Goal: Browse casually: Explore the website without a specific task or goal

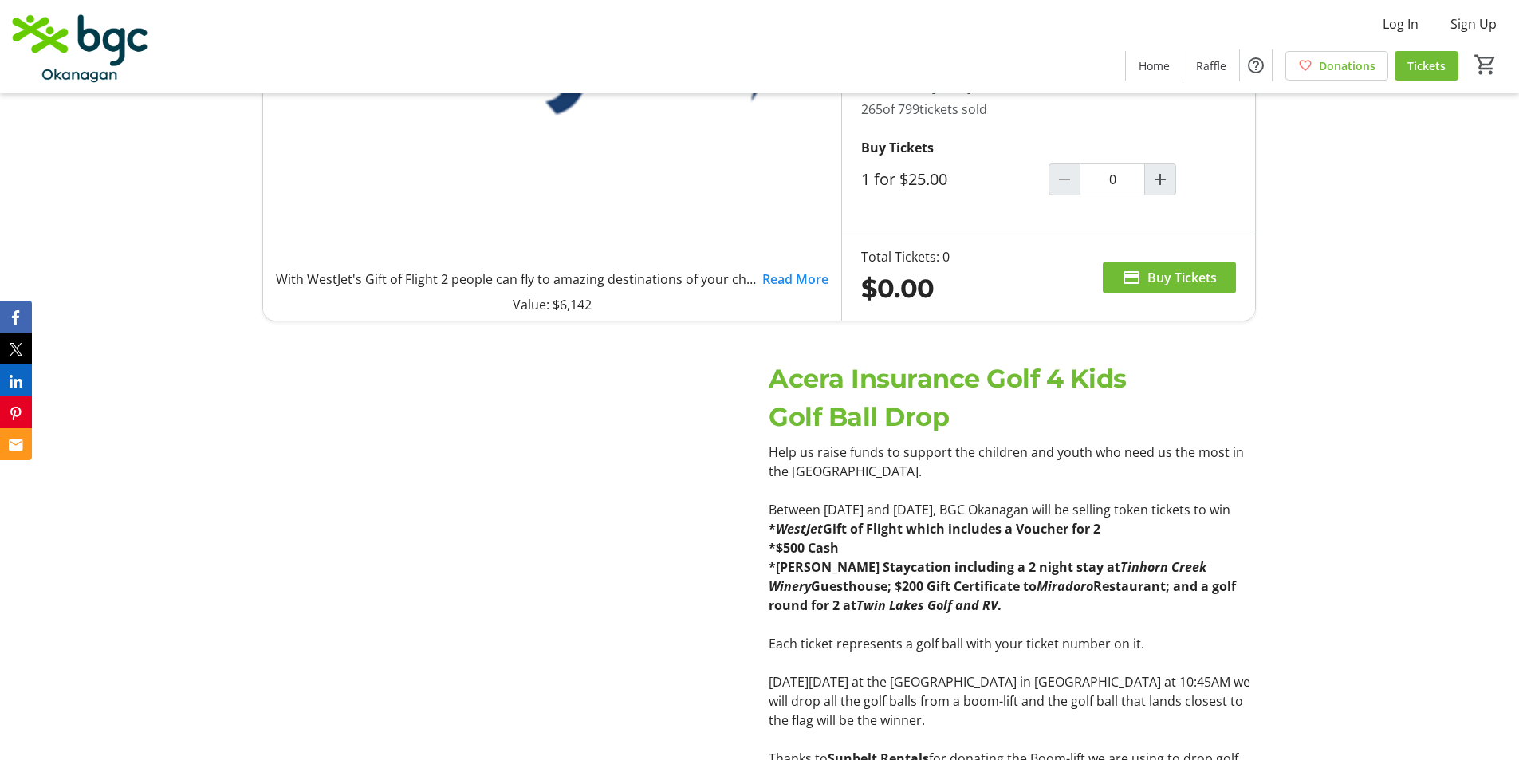
scroll to position [1196, 0]
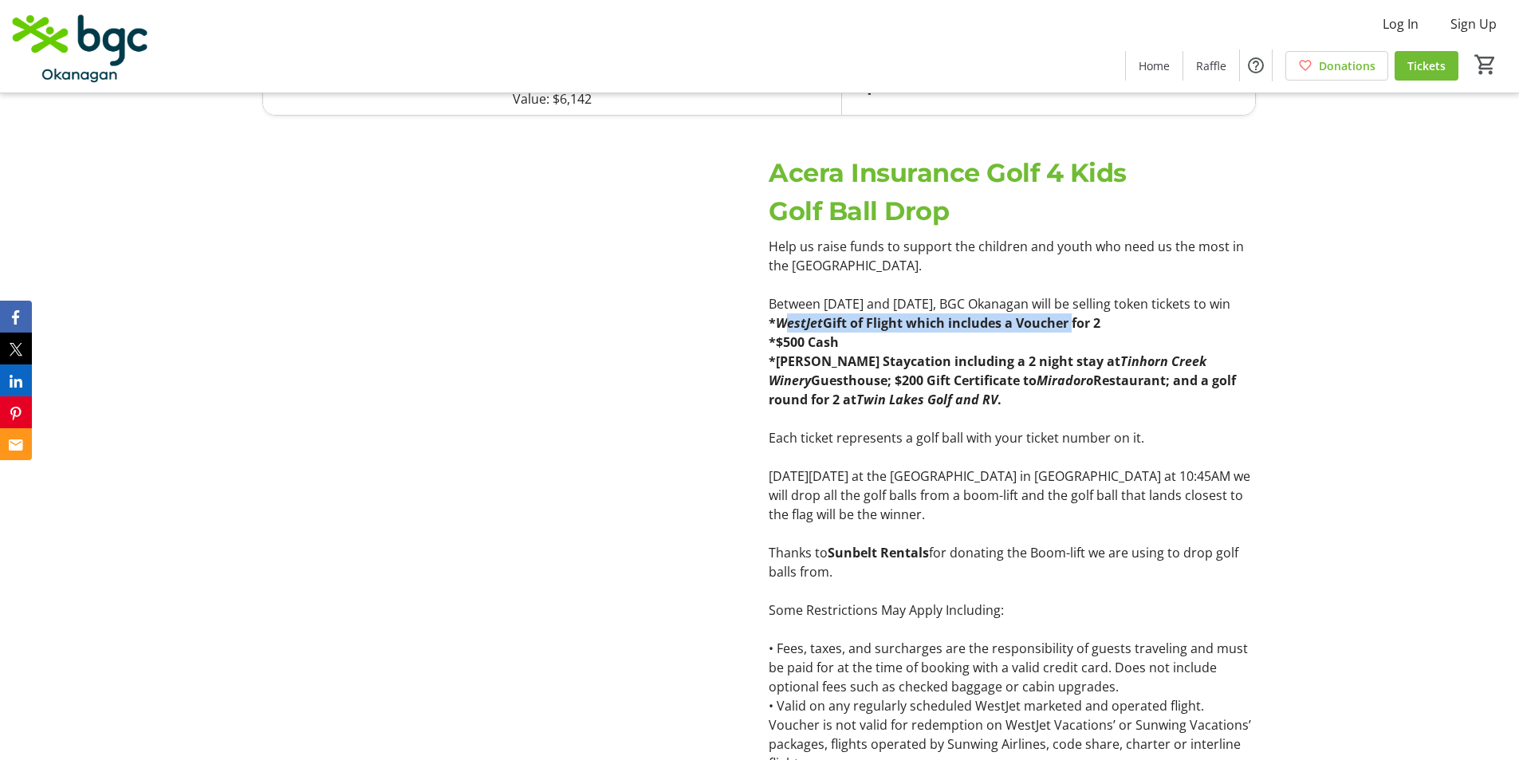
drag, startPoint x: 783, startPoint y: 336, endPoint x: 1103, endPoint y: 336, distance: 320.5
click at [1072, 332] on strong "* WestJet Gift of Flight which includes a Voucher for 2" at bounding box center [934, 323] width 332 height 18
click at [1112, 332] on p "* WestJet Gift of Flight which includes a Voucher for 2" at bounding box center [1011, 322] width 487 height 19
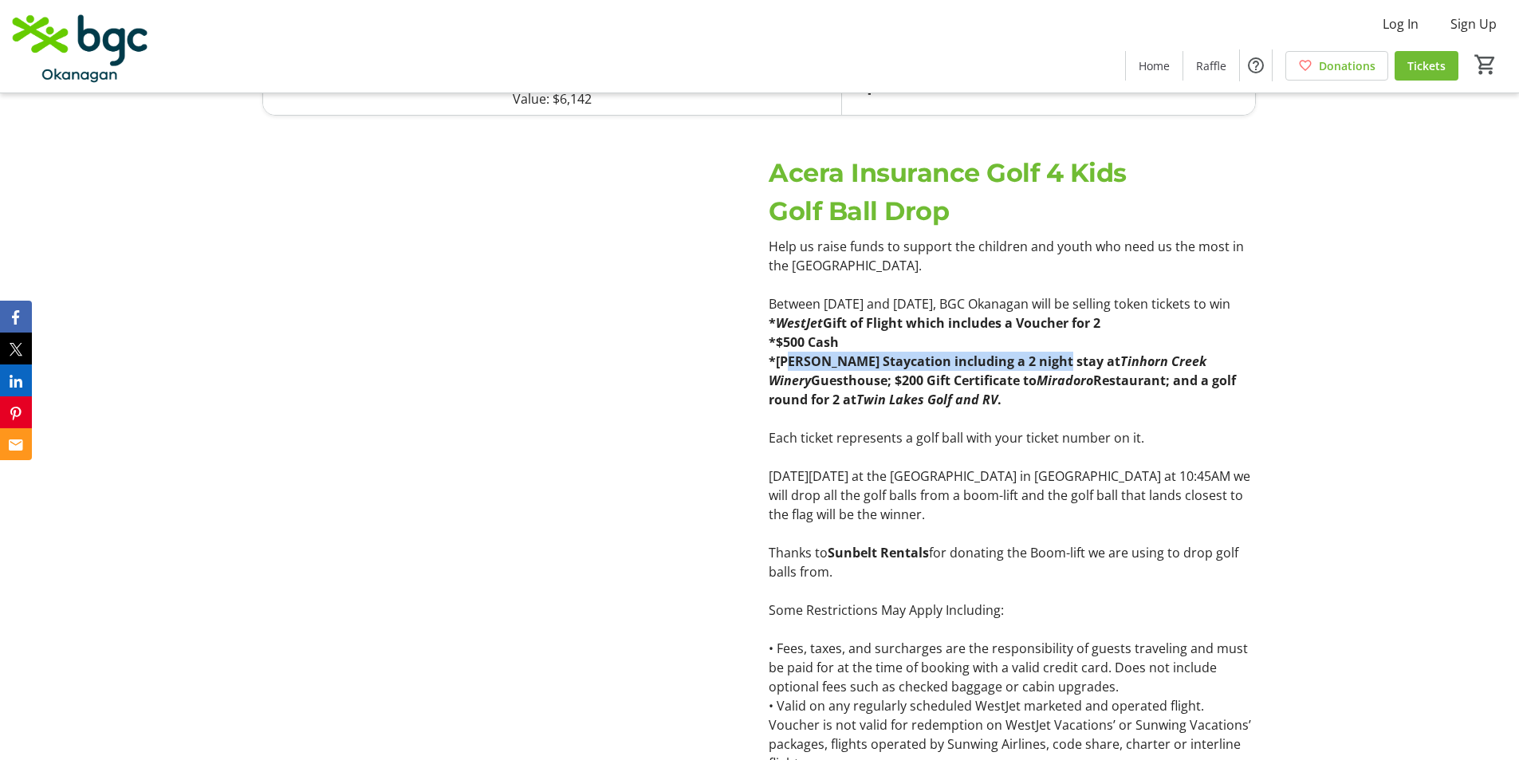
drag, startPoint x: 794, startPoint y: 382, endPoint x: 1059, endPoint y: 387, distance: 264.7
click at [1059, 387] on strong "*Okanagan Staycation including a 2 night stay at [GEOGRAPHIC_DATA]; $200 Gift C…" at bounding box center [1001, 380] width 467 height 56
click at [1162, 409] on p "*Okanagan Staycation including a 2 night stay at [GEOGRAPHIC_DATA]; $200 Gift C…" at bounding box center [1011, 380] width 487 height 57
drag, startPoint x: 776, startPoint y: 378, endPoint x: 1224, endPoint y: 387, distance: 448.9
click at [1224, 387] on p "*Okanagan Staycation including a 2 night stay at [GEOGRAPHIC_DATA]; $200 Gift C…" at bounding box center [1011, 380] width 487 height 57
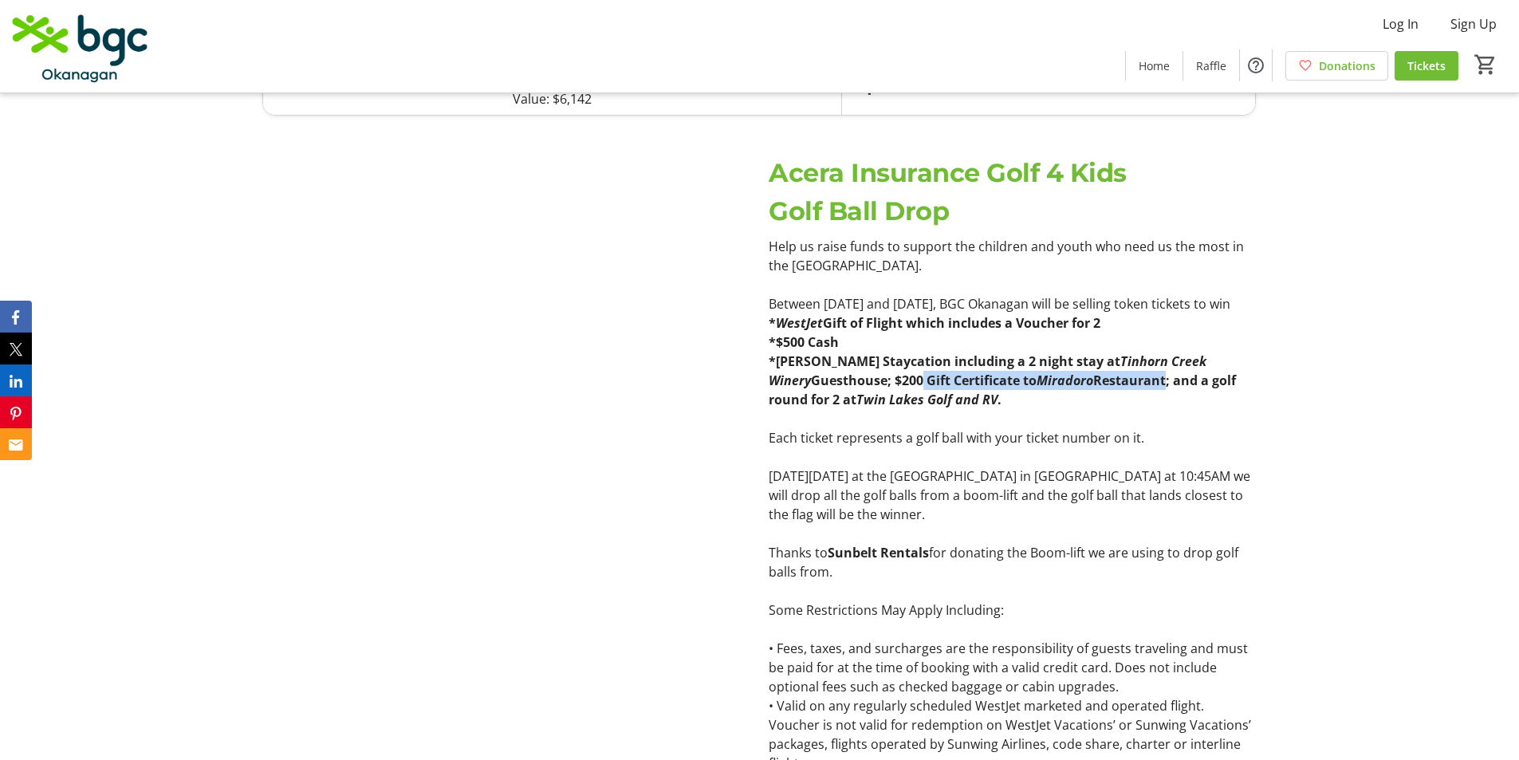
drag, startPoint x: 878, startPoint y: 407, endPoint x: 1123, endPoint y: 407, distance: 244.7
click at [1123, 407] on p "*Okanagan Staycation including a 2 night stay at [GEOGRAPHIC_DATA]; $200 Gift C…" at bounding box center [1011, 380] width 487 height 57
drag, startPoint x: 788, startPoint y: 422, endPoint x: 945, endPoint y: 415, distance: 157.2
click at [945, 408] on strong "*Okanagan Staycation including a 2 night stay at [GEOGRAPHIC_DATA]; $200 Gift C…" at bounding box center [1001, 380] width 467 height 56
click at [1044, 409] on p "*Okanagan Staycation including a 2 night stay at [GEOGRAPHIC_DATA]; $200 Gift C…" at bounding box center [1011, 380] width 487 height 57
